Goal: Transaction & Acquisition: Purchase product/service

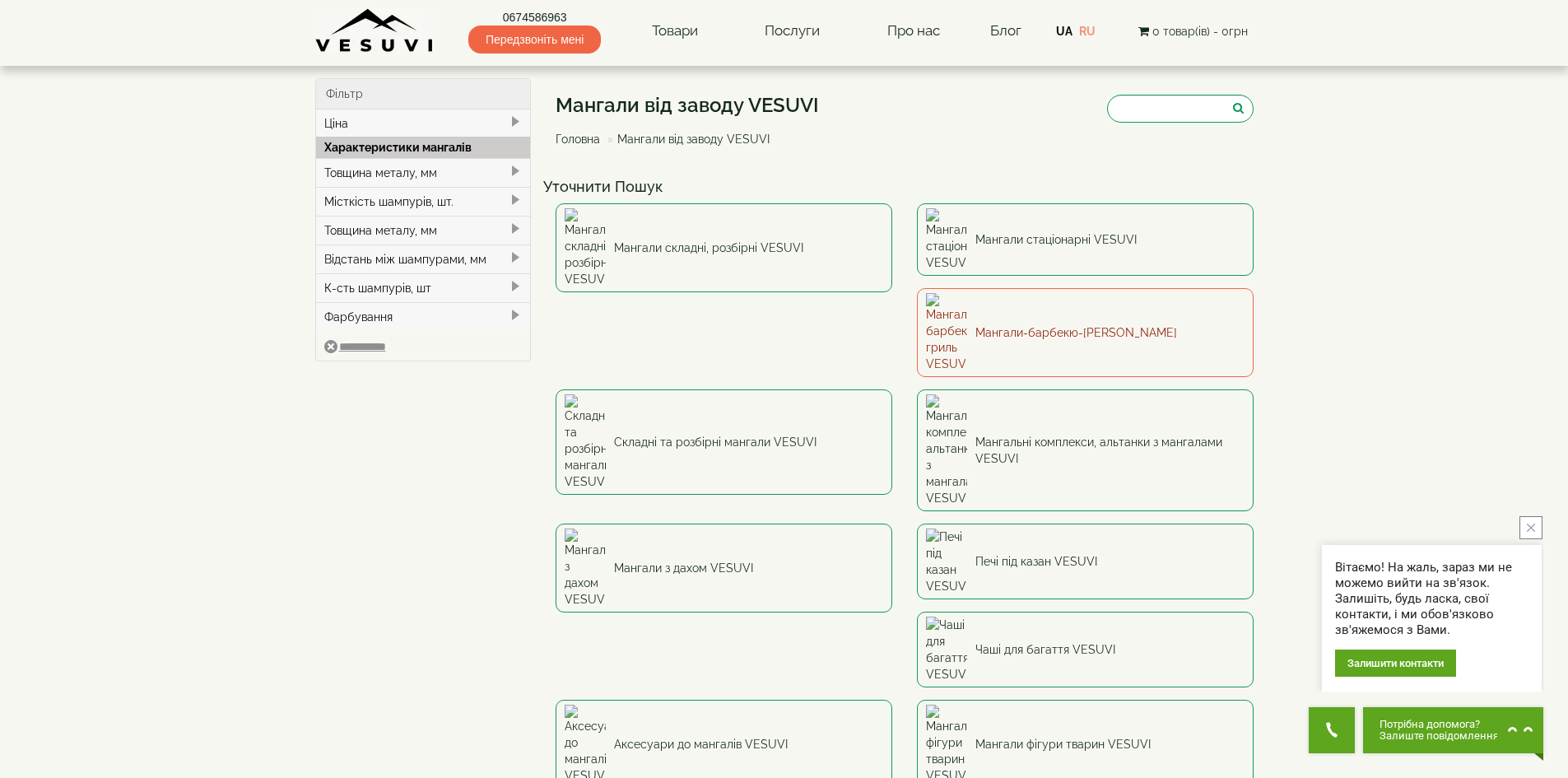
click at [917, 293] on link "Мангали-барбекю-[PERSON_NAME]" at bounding box center [1085, 332] width 337 height 89
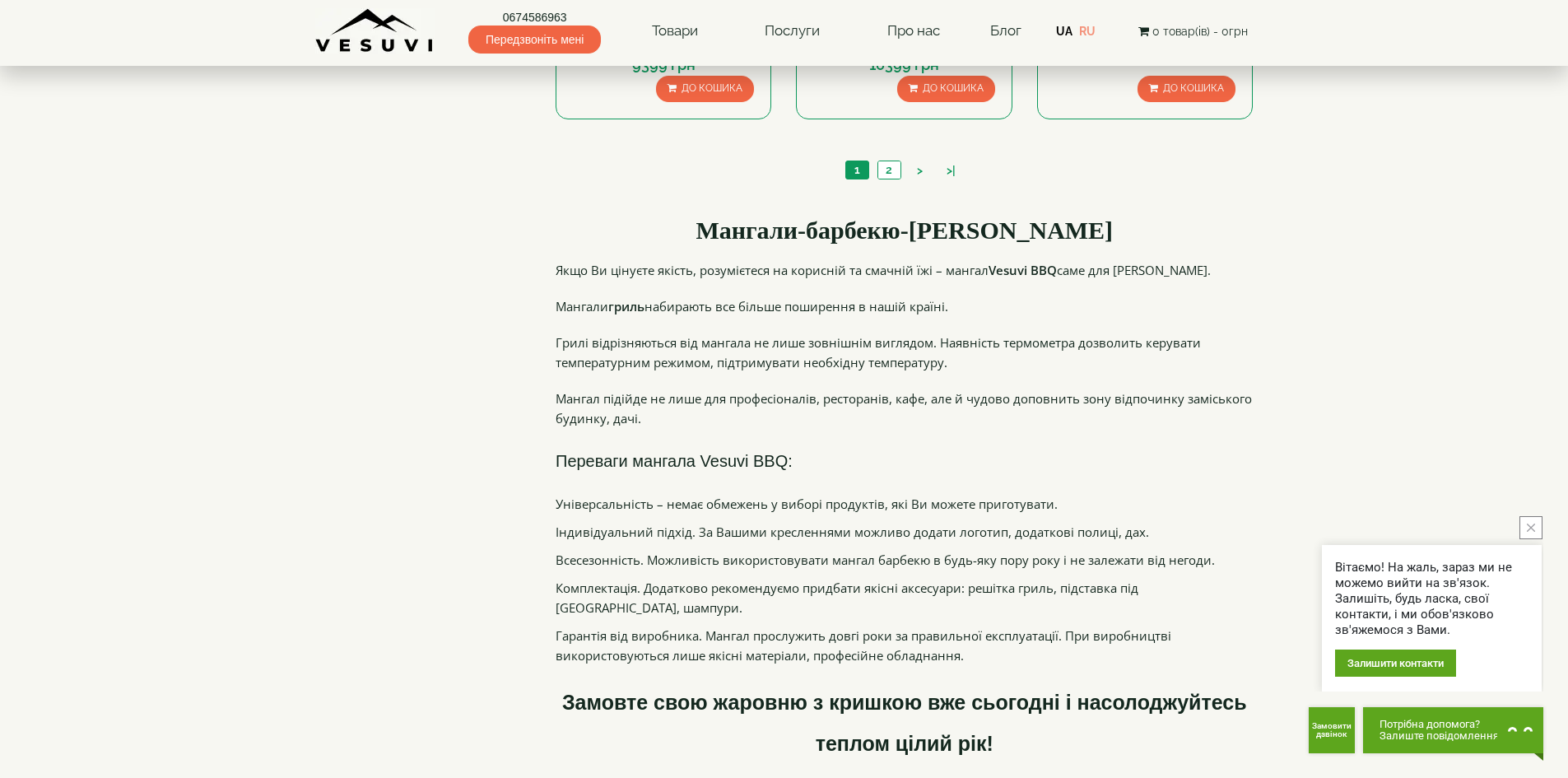
scroll to position [1563, 0]
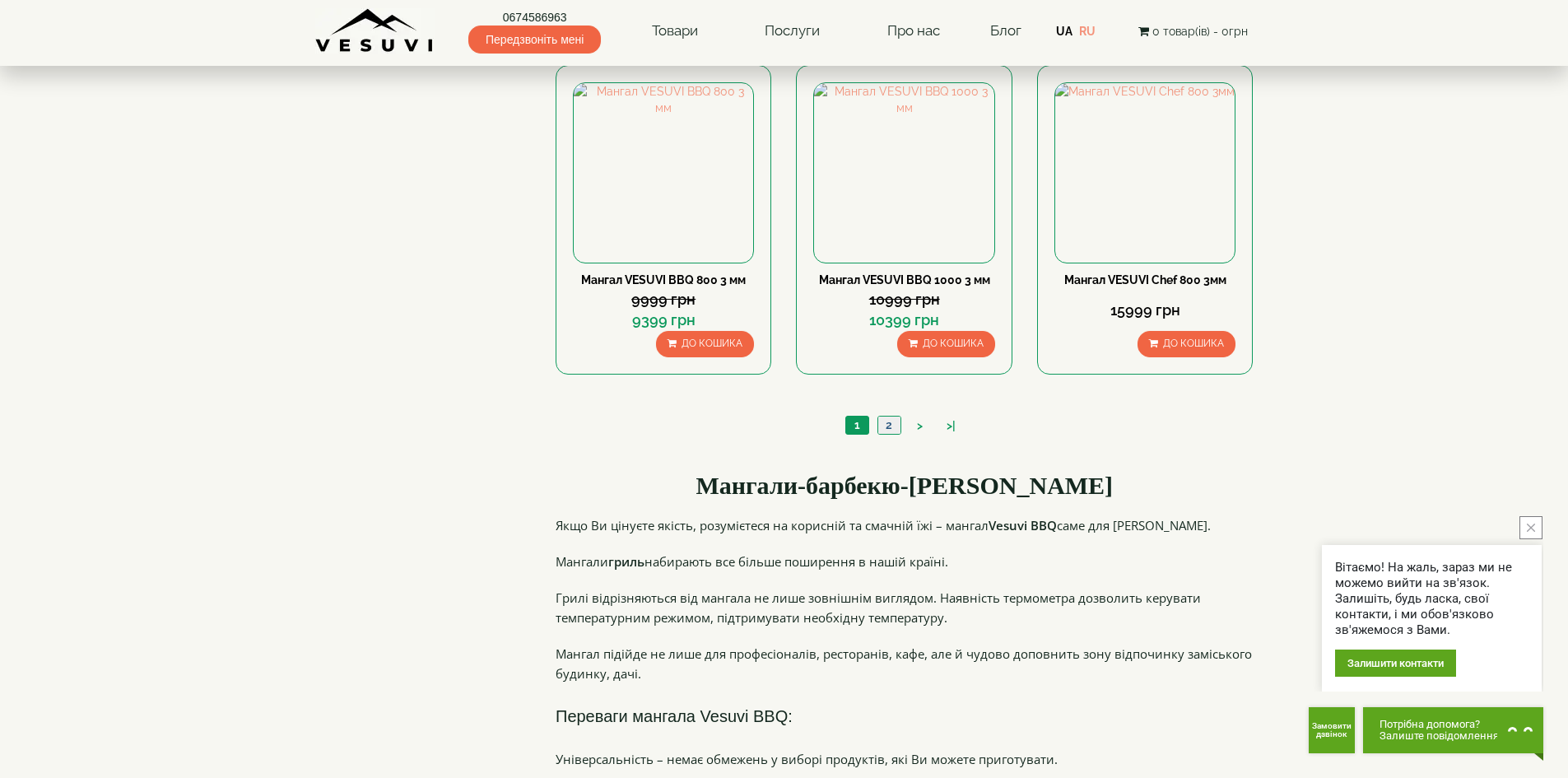
click at [885, 426] on link "2" at bounding box center [888, 425] width 23 height 18
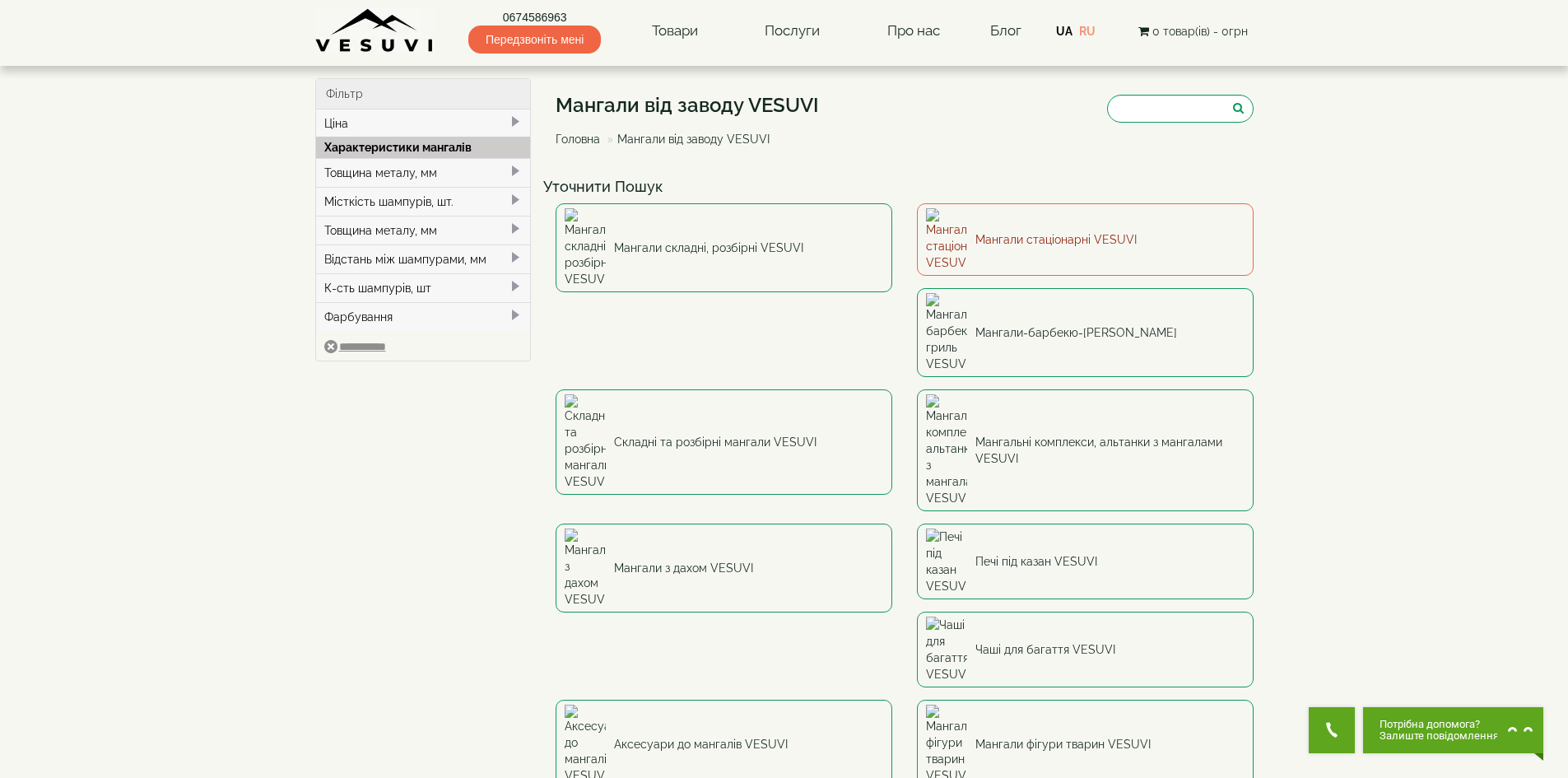
click at [1034, 224] on link "Мангали стаціонарні VESUVI" at bounding box center [1085, 239] width 337 height 73
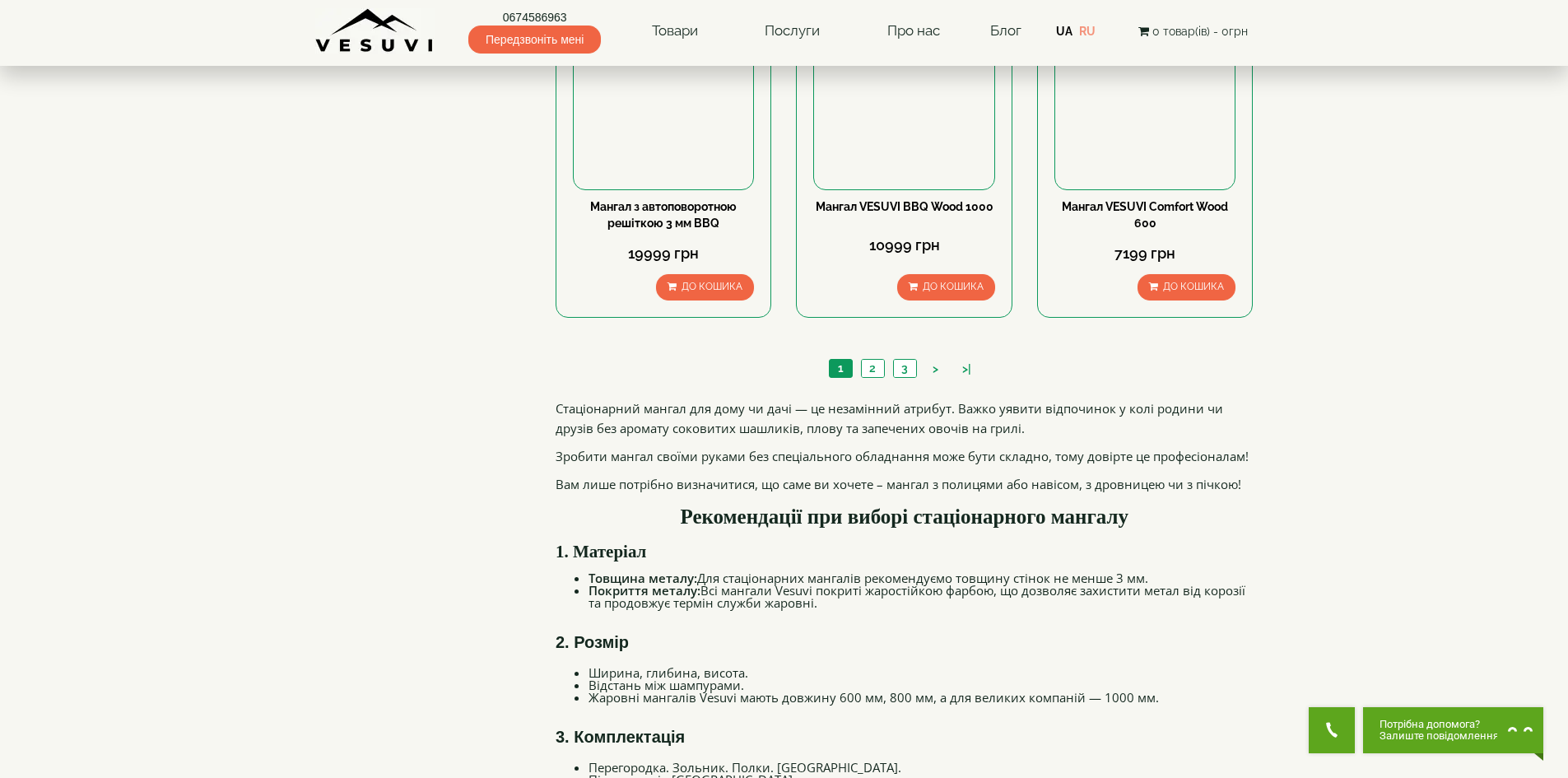
scroll to position [1645, 0]
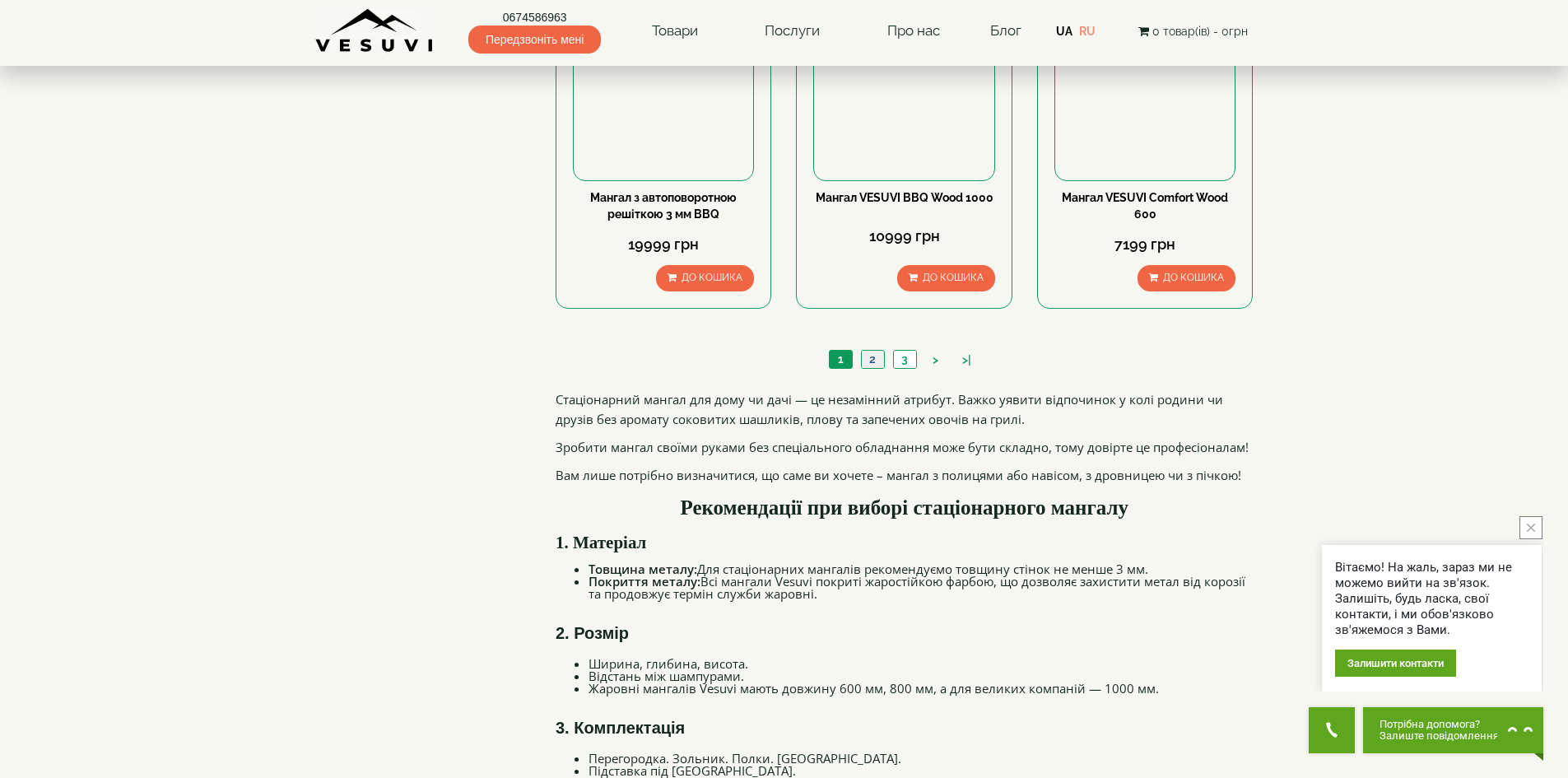
click at [874, 360] on link "2" at bounding box center [873, 359] width 23 height 18
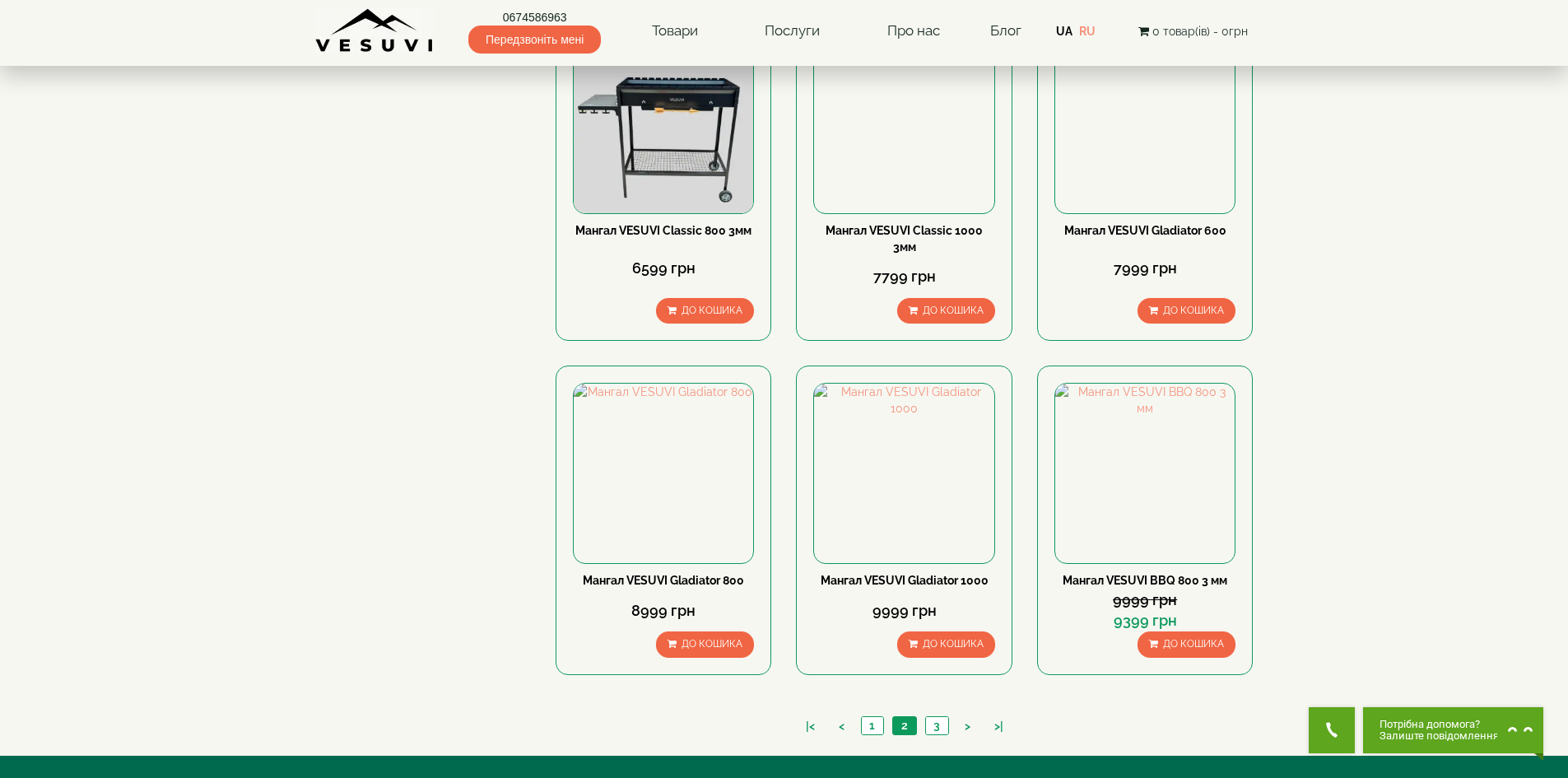
scroll to position [1481, 0]
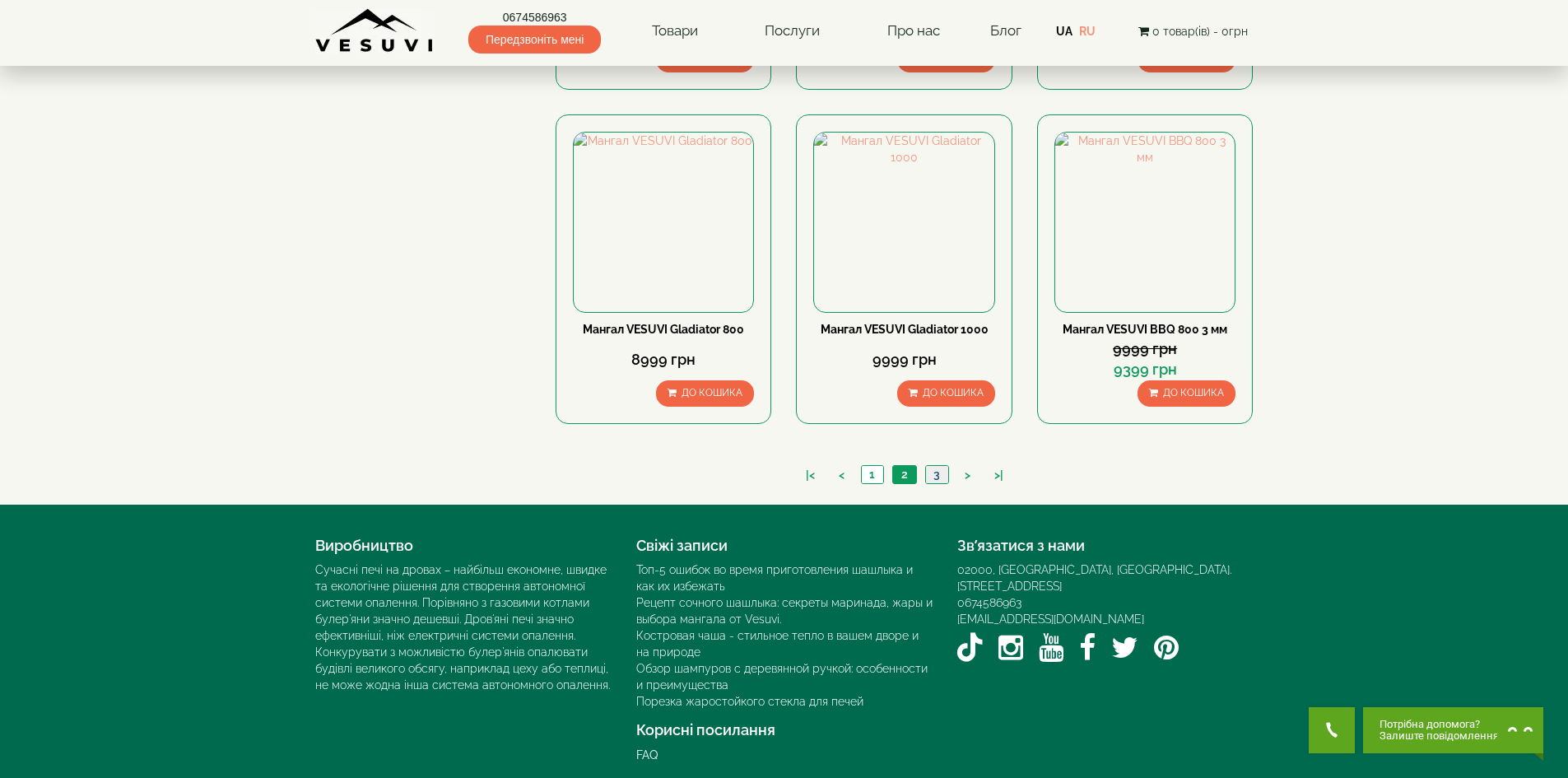
click at [933, 467] on link "3" at bounding box center [937, 474] width 23 height 18
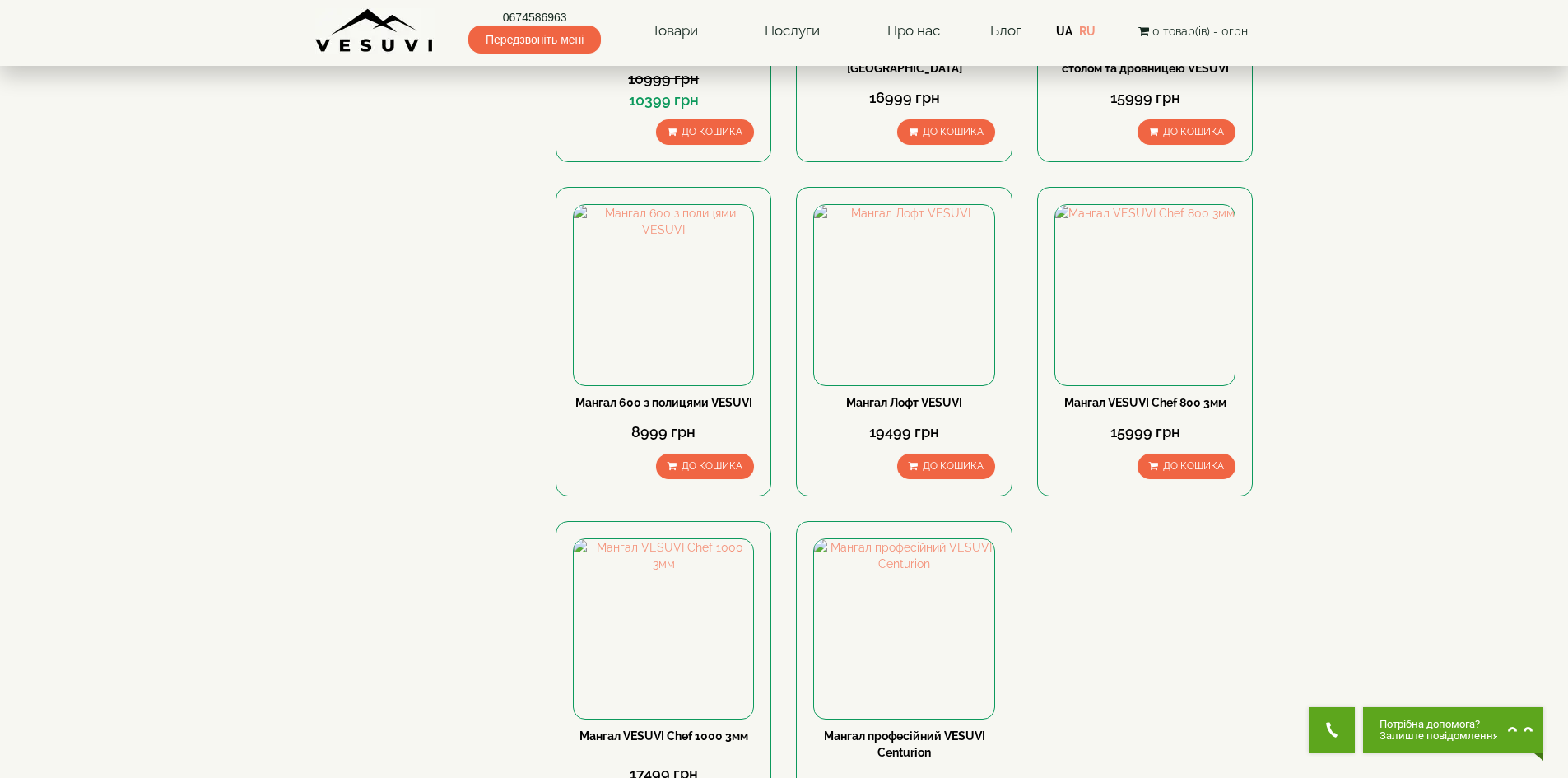
scroll to position [412, 0]
